Goal: Transaction & Acquisition: Purchase product/service

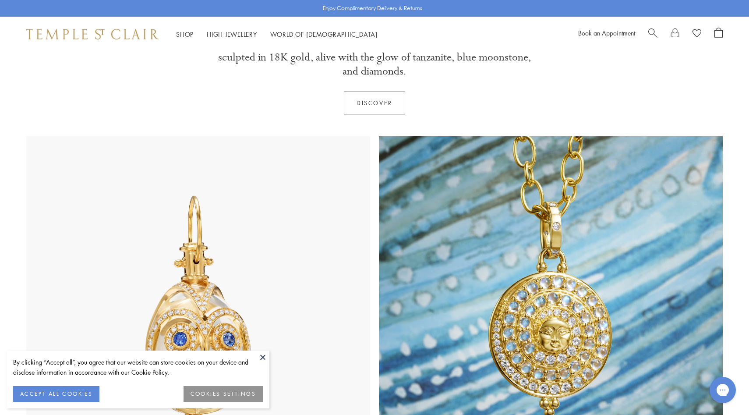
scroll to position [361, 0]
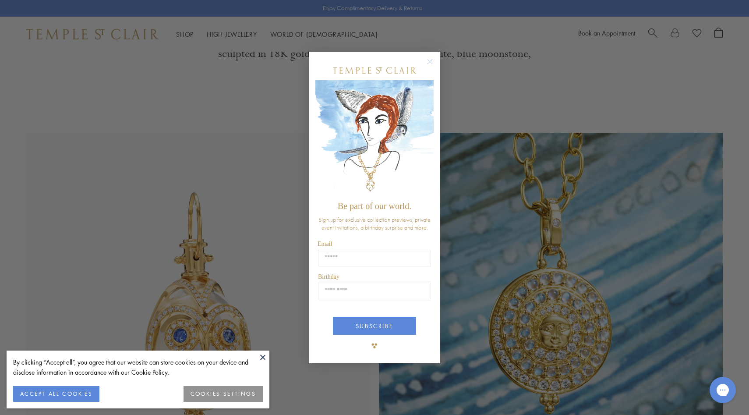
click at [435, 60] on circle "Close dialog" at bounding box center [430, 61] width 11 height 11
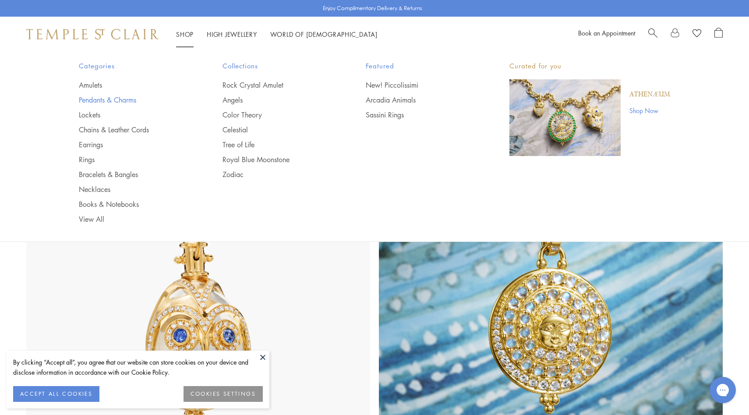
click at [131, 97] on link "Pendants & Charms" at bounding box center [133, 100] width 109 height 10
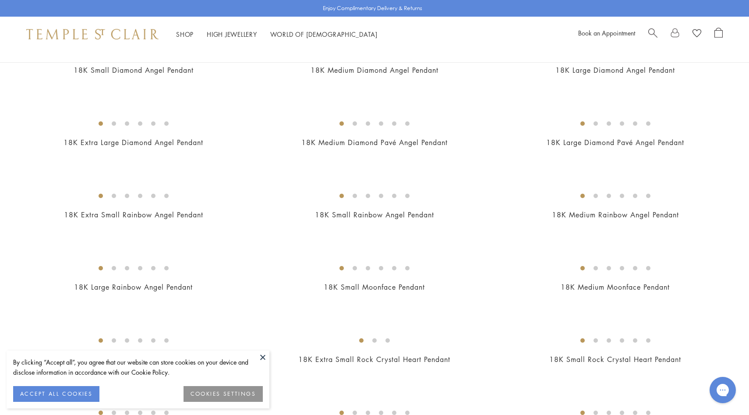
scroll to position [428, 0]
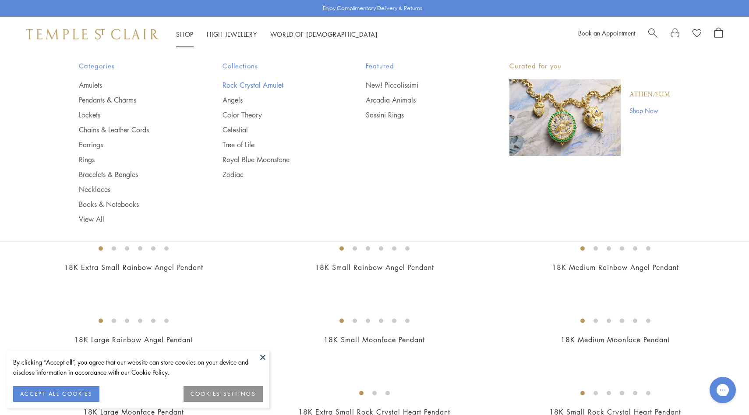
click at [238, 86] on link "Rock Crystal Amulet" at bounding box center [276, 85] width 109 height 10
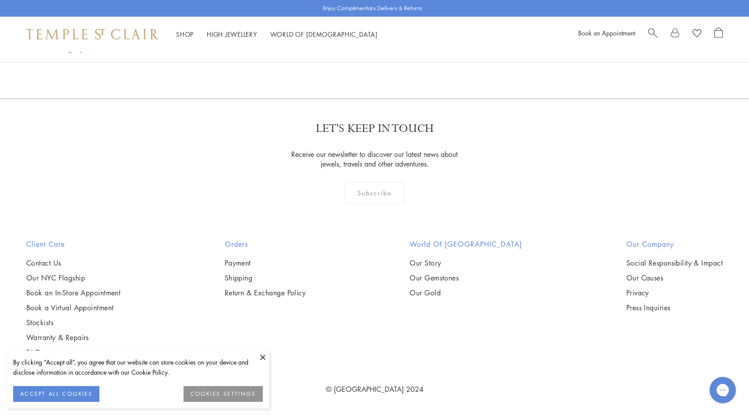
scroll to position [2081, 0]
click at [0, 0] on img at bounding box center [0, 0] width 0 height 0
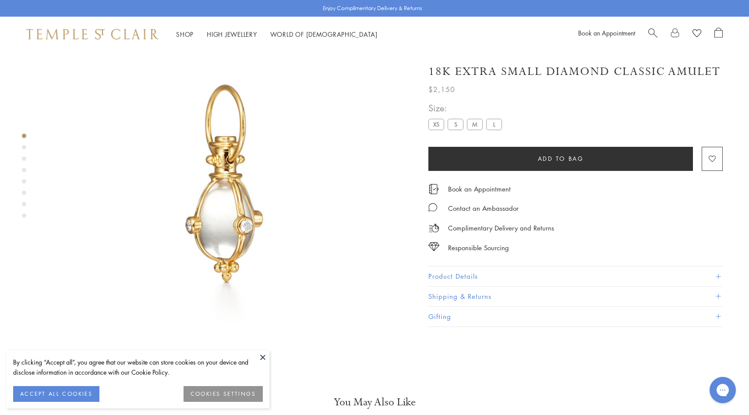
scroll to position [52, 0]
